Goal: Information Seeking & Learning: Learn about a topic

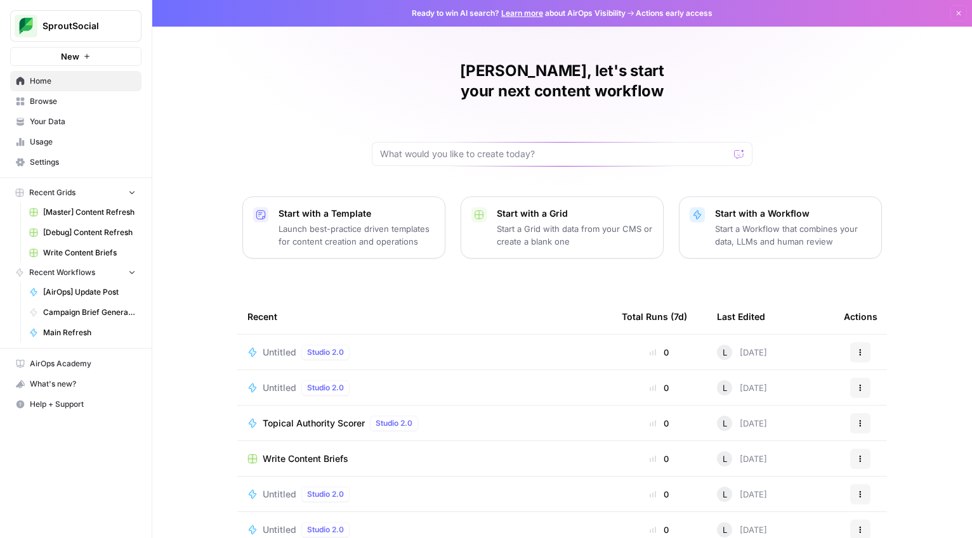
click at [71, 122] on span "Your Data" at bounding box center [83, 121] width 106 height 11
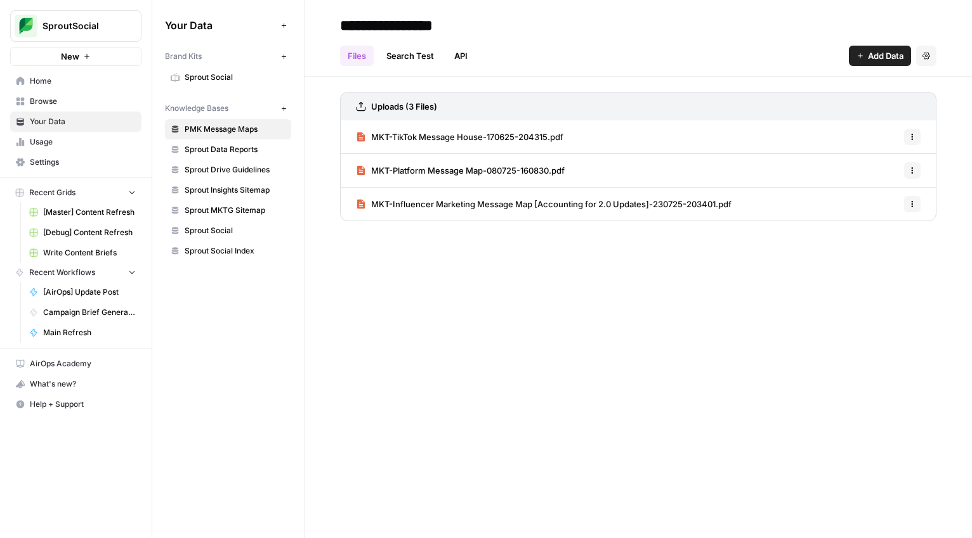
click at [234, 155] on span "Sprout Data Reports" at bounding box center [235, 149] width 101 height 11
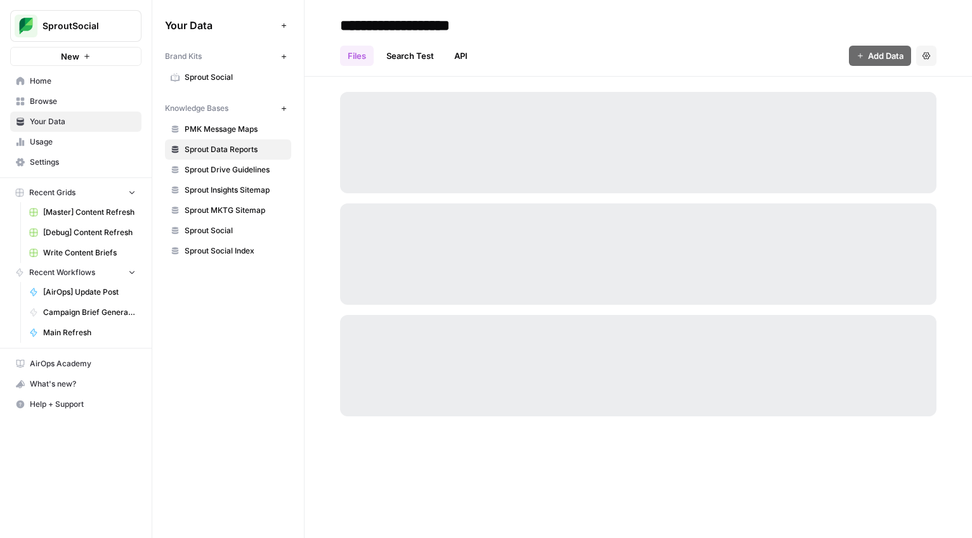
click at [234, 131] on span "PMK Message Maps" at bounding box center [235, 129] width 101 height 11
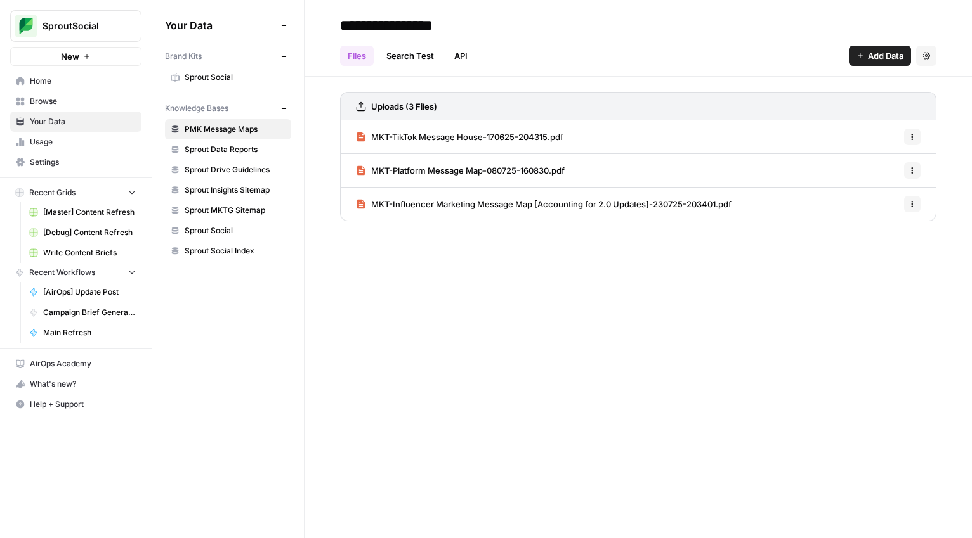
click at [665, 424] on div "**********" at bounding box center [637, 269] width 667 height 538
click at [422, 171] on span "MKT-Platform Message Map-080725-160830.pdf" at bounding box center [467, 170] width 193 height 13
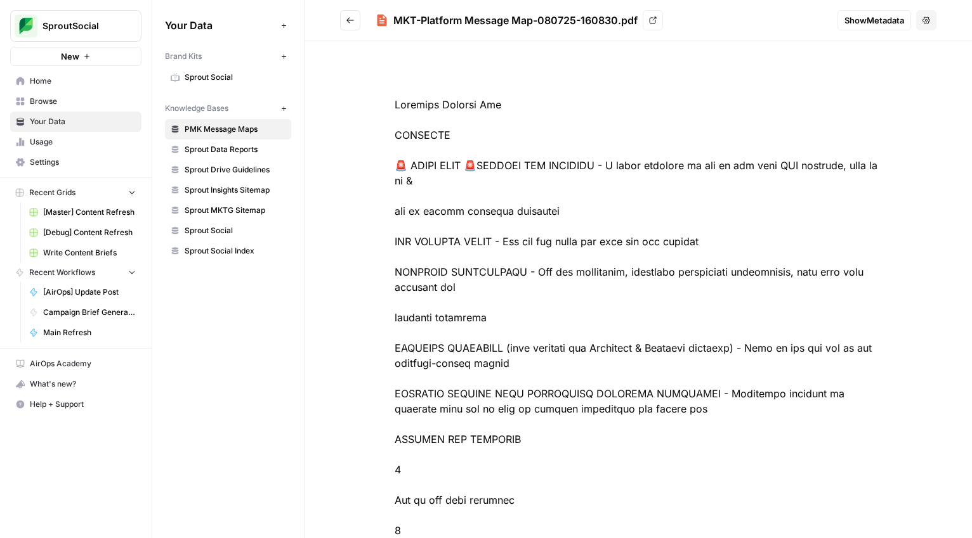
click at [351, 27] on button "Go back" at bounding box center [350, 20] width 20 height 20
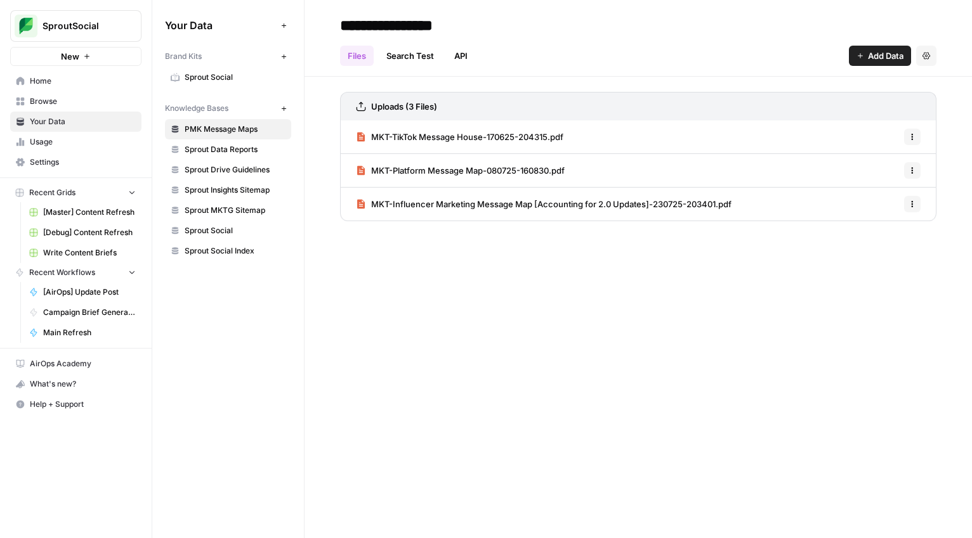
click at [907, 171] on button "Options" at bounding box center [912, 170] width 16 height 16
click at [642, 59] on div "Files Search Test API Add Data Settings" at bounding box center [638, 51] width 596 height 30
drag, startPoint x: 80, startPoint y: 123, endPoint x: 71, endPoint y: 97, distance: 27.5
click at [80, 122] on span "Your Data" at bounding box center [83, 121] width 106 height 11
click at [67, 141] on span "Usage" at bounding box center [83, 141] width 106 height 11
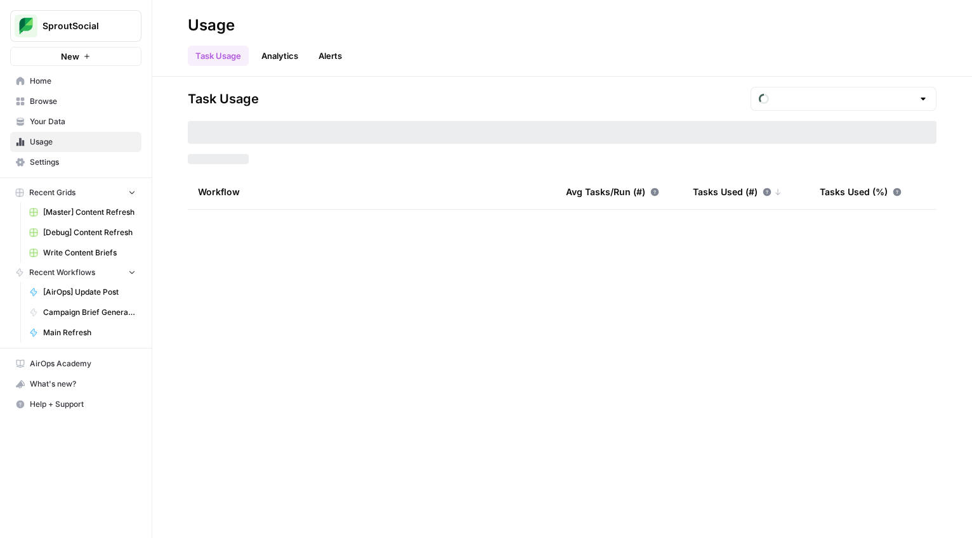
type input "August Tasks"
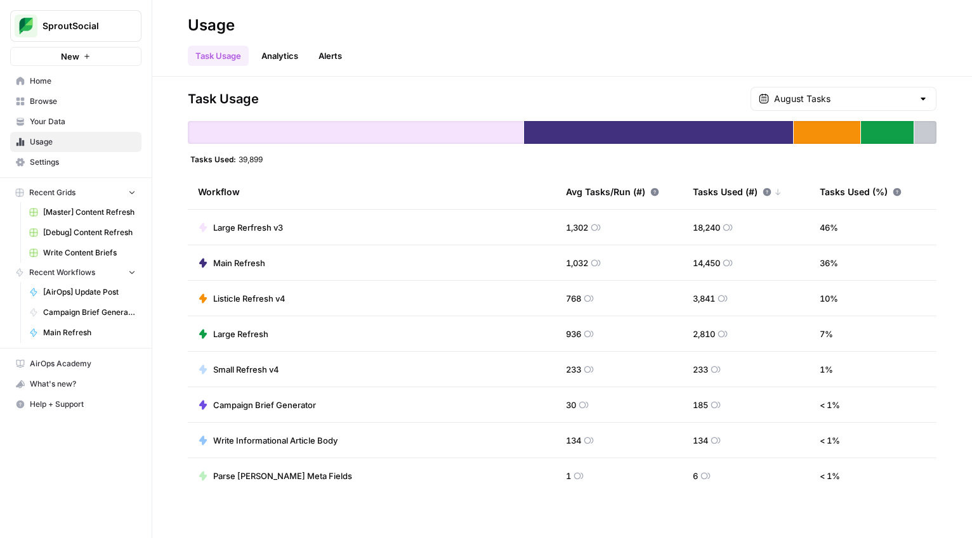
click at [736, 94] on div "Task Usage August Tasks" at bounding box center [562, 99] width 748 height 24
click at [913, 92] on div "August Tasks" at bounding box center [843, 99] width 186 height 24
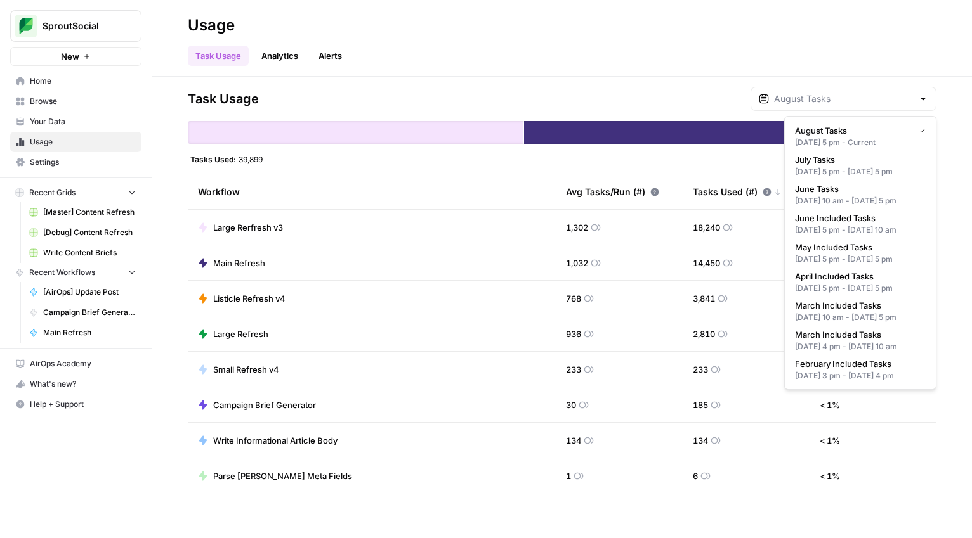
type input "August Tasks"
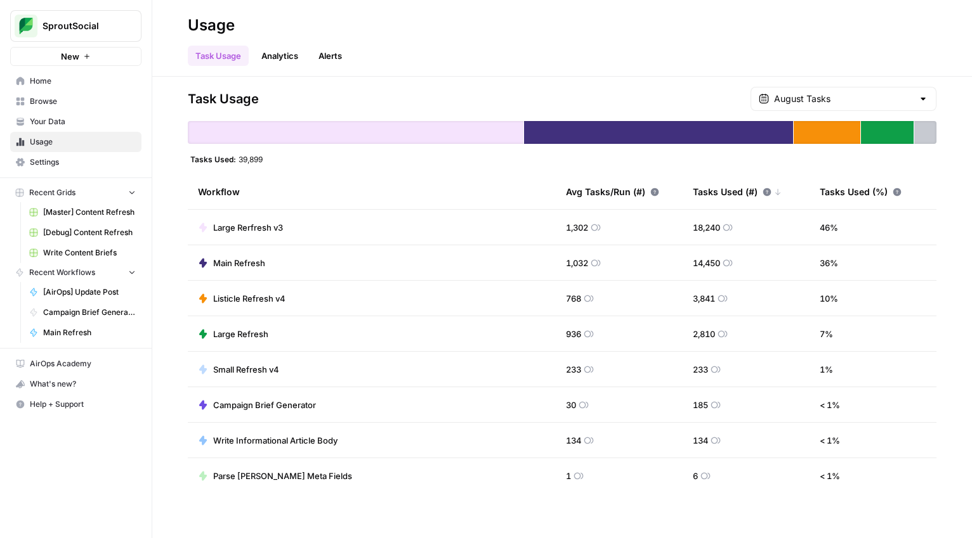
click at [899, 48] on div "Task Usage Analytics Alerts" at bounding box center [562, 51] width 748 height 30
click at [84, 162] on span "Settings" at bounding box center [83, 162] width 106 height 11
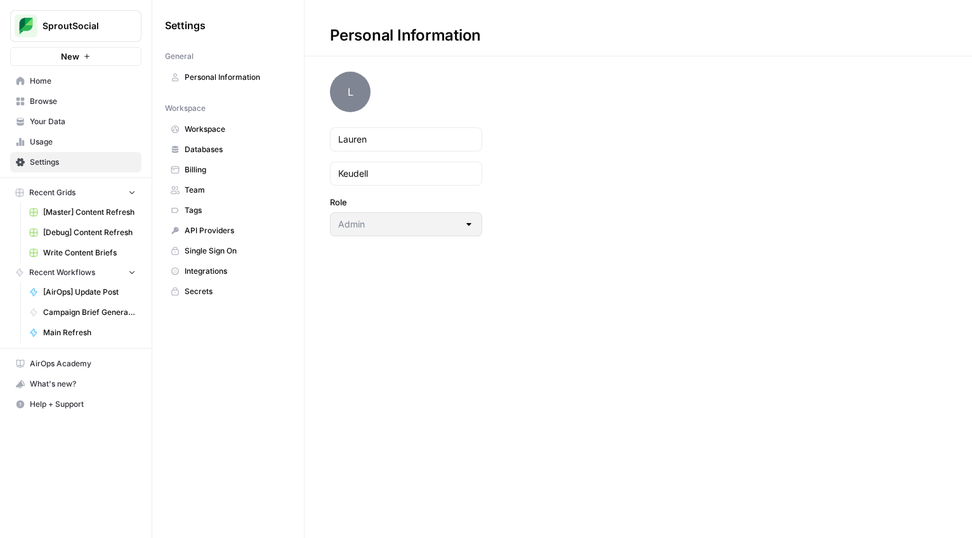
click at [215, 169] on span "Billing" at bounding box center [235, 169] width 101 height 11
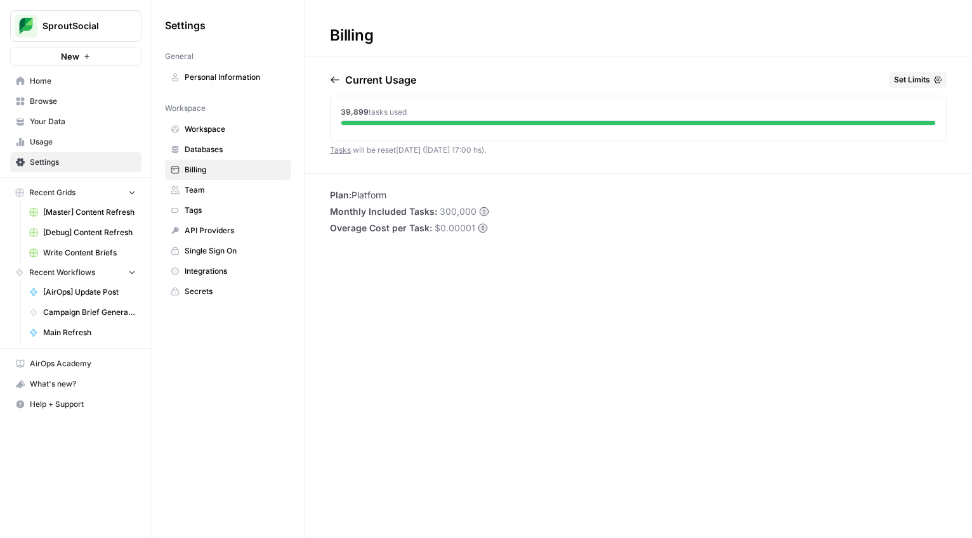
click at [448, 212] on span "300,000" at bounding box center [457, 211] width 37 height 13
click at [564, 216] on div "Plan: Platform Monthly Included Tasks: 300,000 Overage Cost per Task: $0.00001" at bounding box center [637, 212] width 667 height 46
click at [55, 152] on link "Settings" at bounding box center [75, 162] width 131 height 20
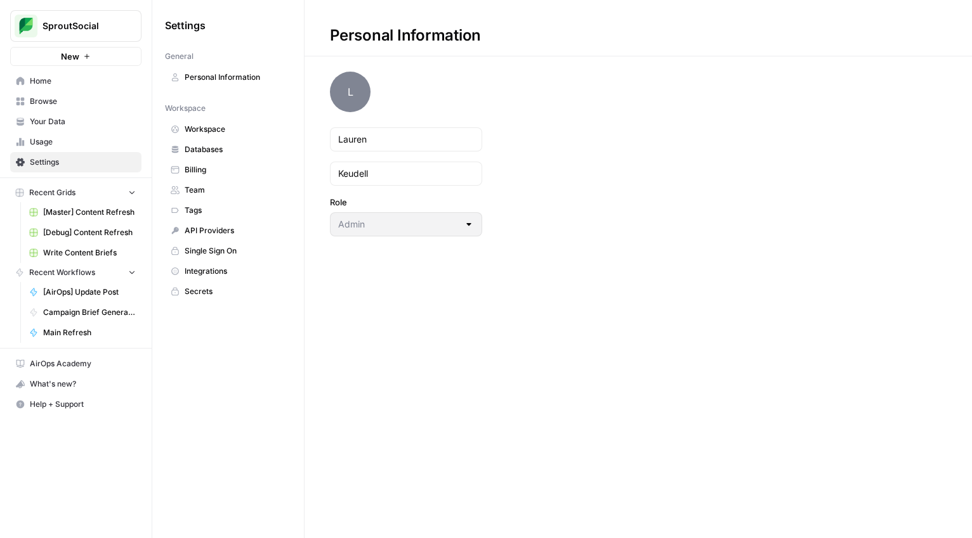
click at [48, 78] on span "Home" at bounding box center [83, 80] width 106 height 11
